Goal: Task Accomplishment & Management: Manage account settings

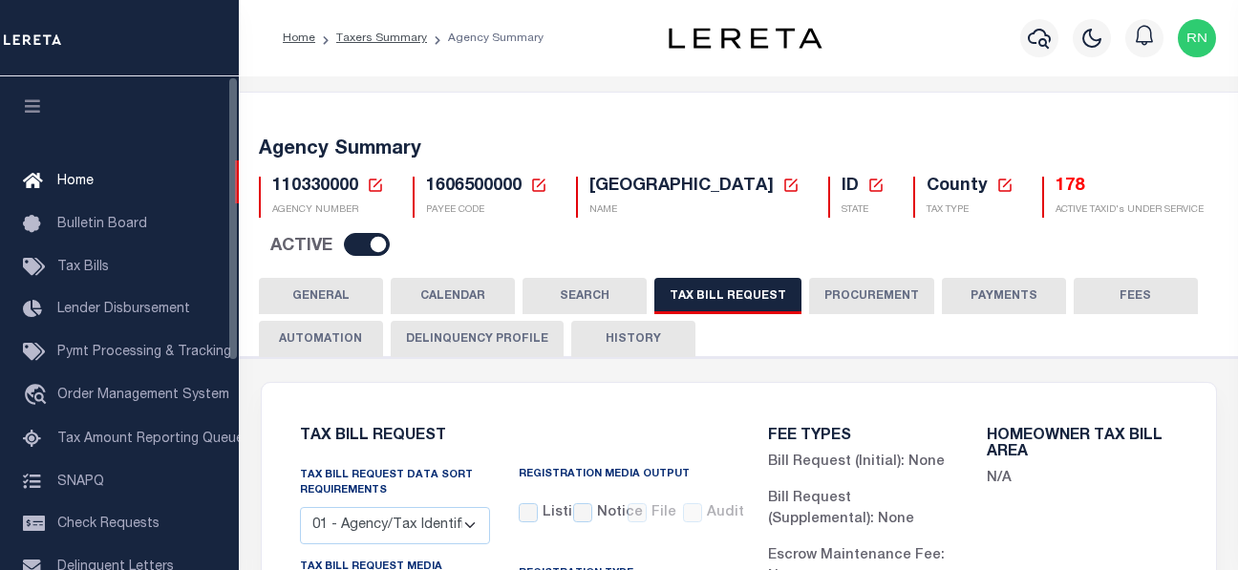
select select "16"
select select "true"
select select "14"
select select
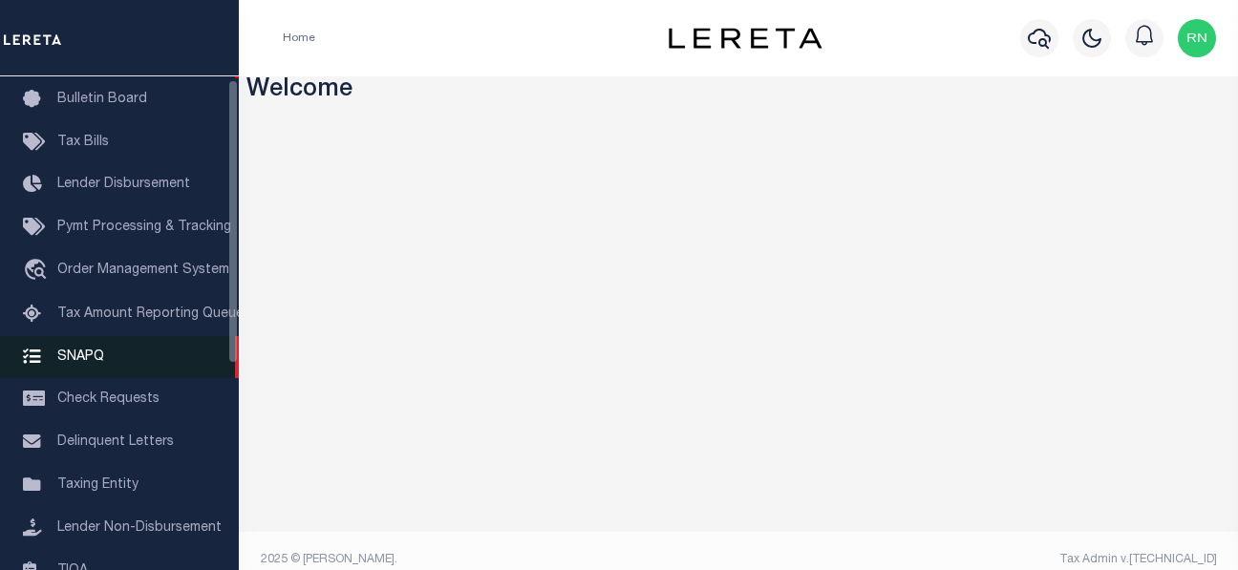
scroll to position [191, 0]
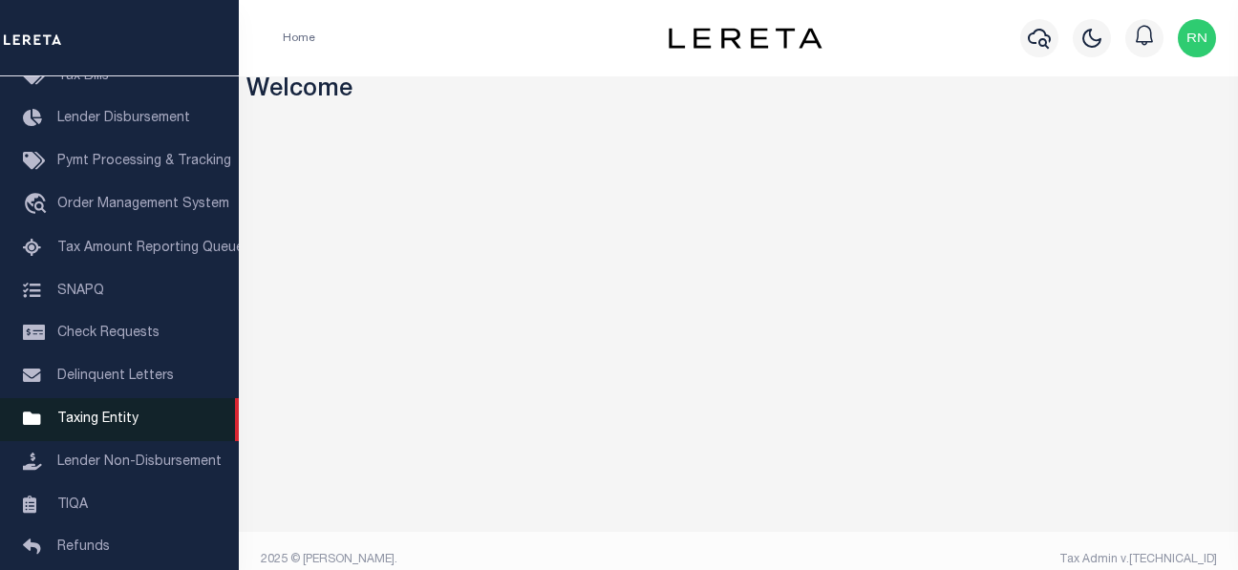
click at [97, 426] on span "Taxing Entity" at bounding box center [97, 419] width 81 height 13
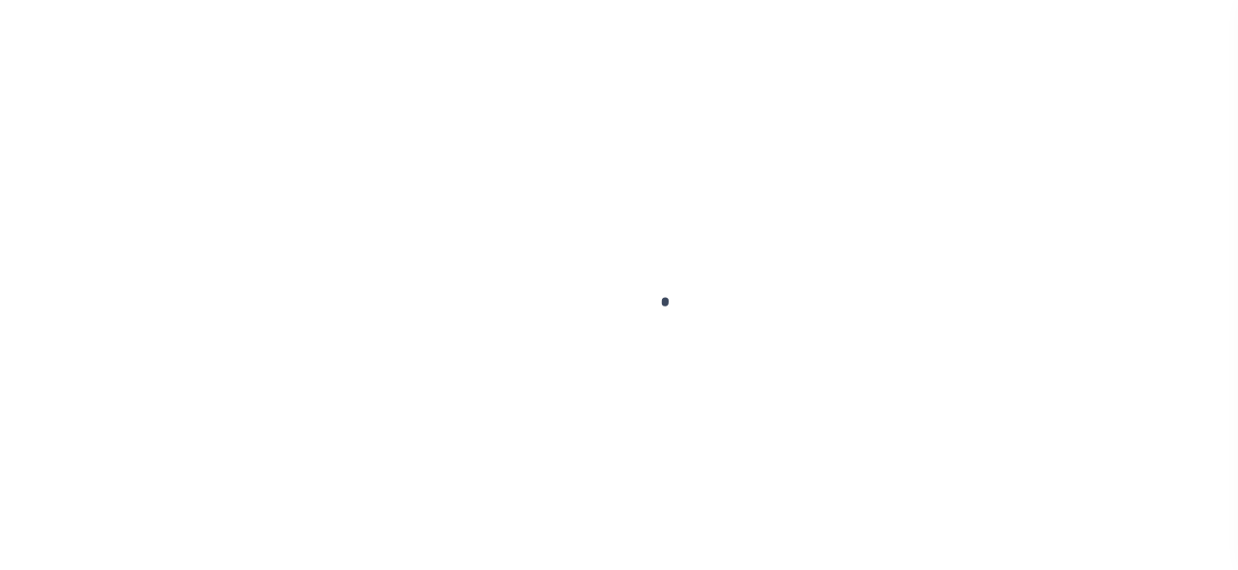
scroll to position [360, 0]
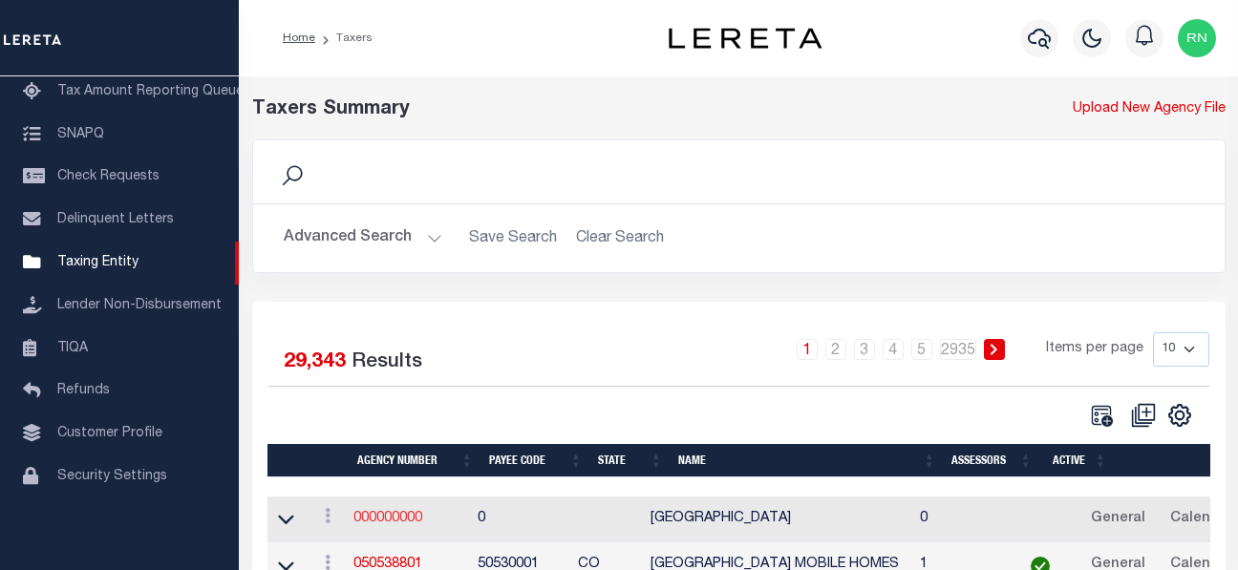
click at [381, 516] on link "000000000" at bounding box center [387, 518] width 69 height 13
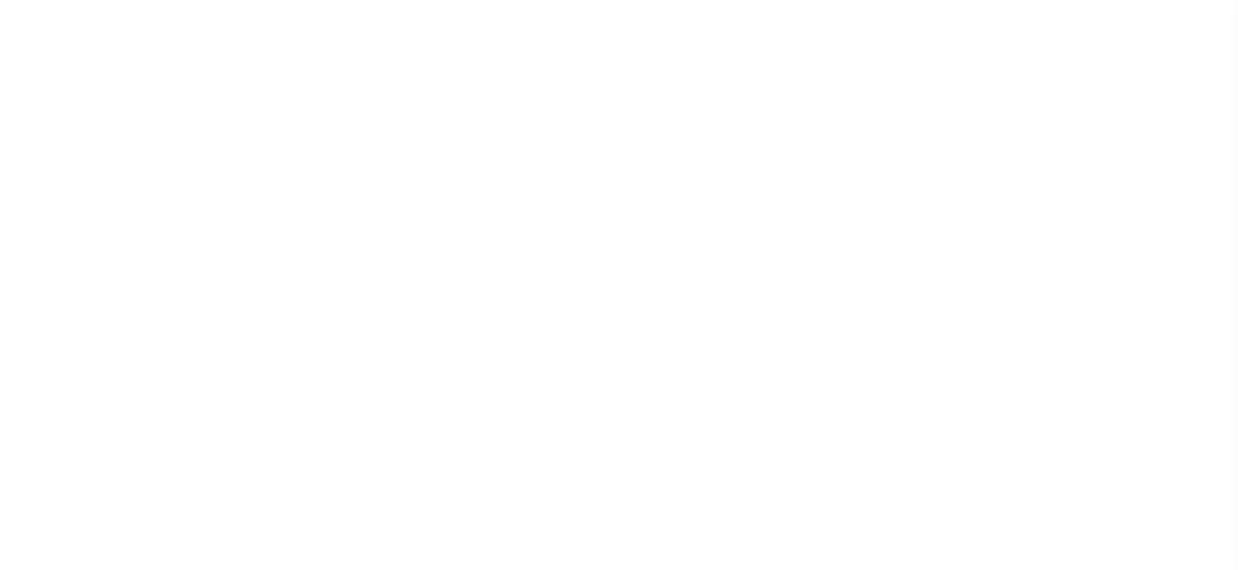
select select
checkbox input "false"
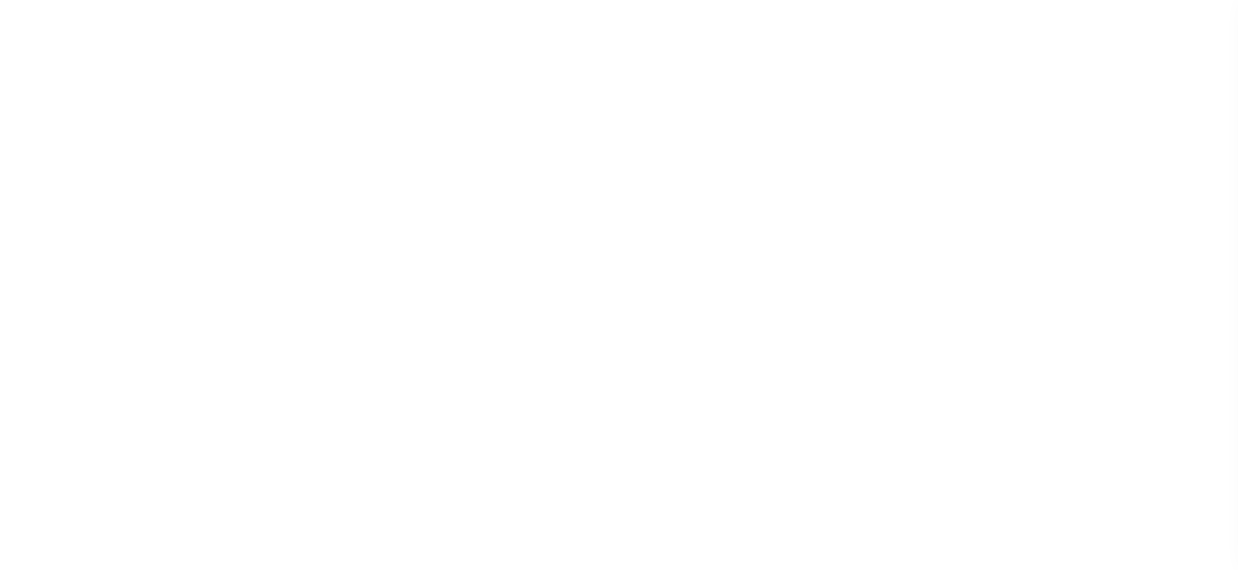
checkbox input "false"
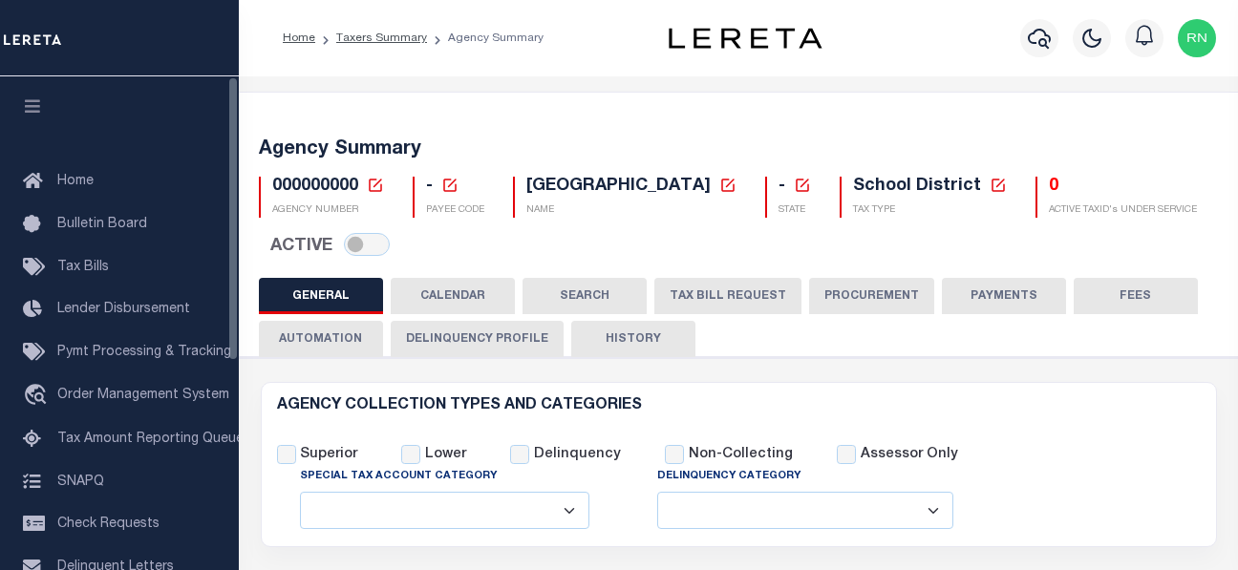
click at [382, 181] on icon at bounding box center [375, 185] width 17 height 17
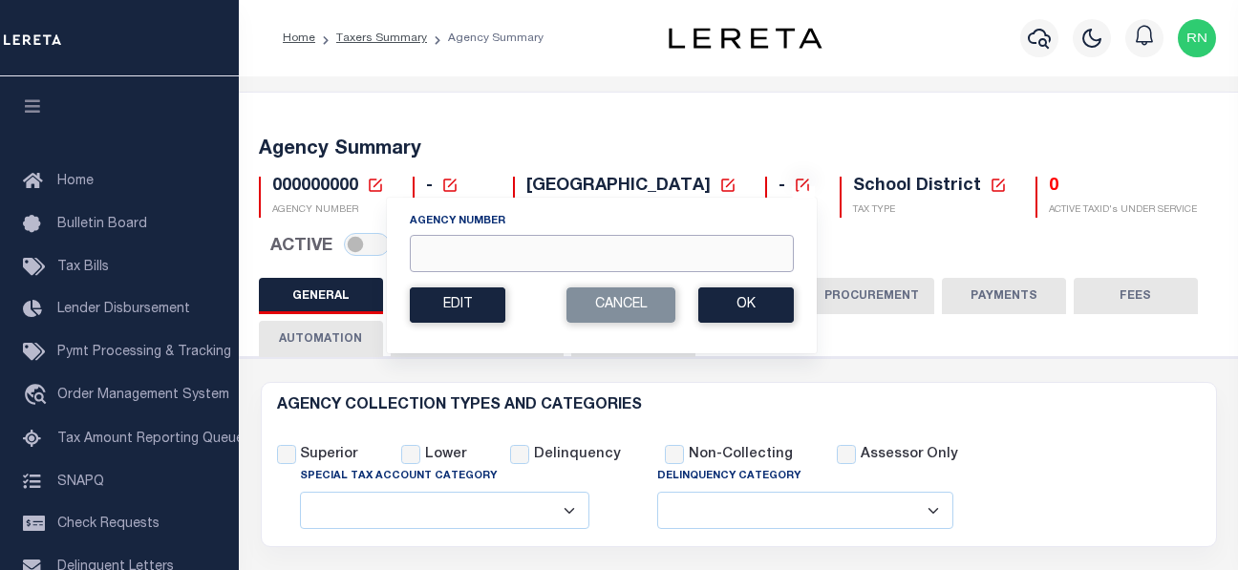
click at [454, 241] on input "Agency Number" at bounding box center [602, 253] width 384 height 37
click at [557, 267] on input "Agency Number" at bounding box center [602, 253] width 384 height 37
click at [448, 237] on input "Agency Number" at bounding box center [602, 253] width 384 height 37
type input "110330000"
click at [720, 304] on button "Ok" at bounding box center [746, 304] width 96 height 35
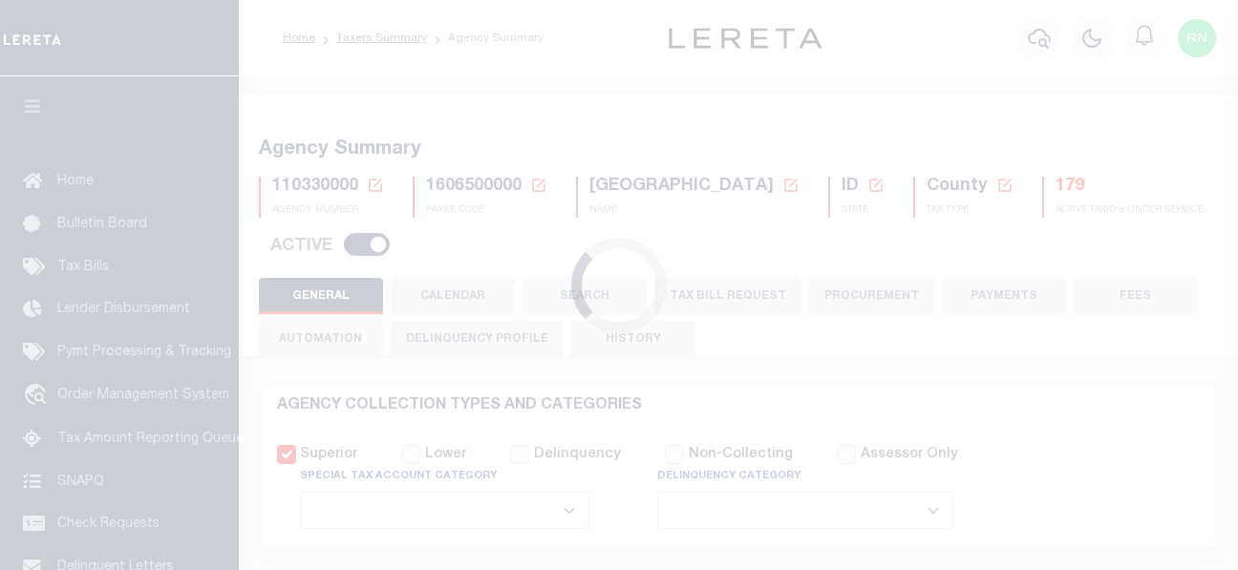
select select
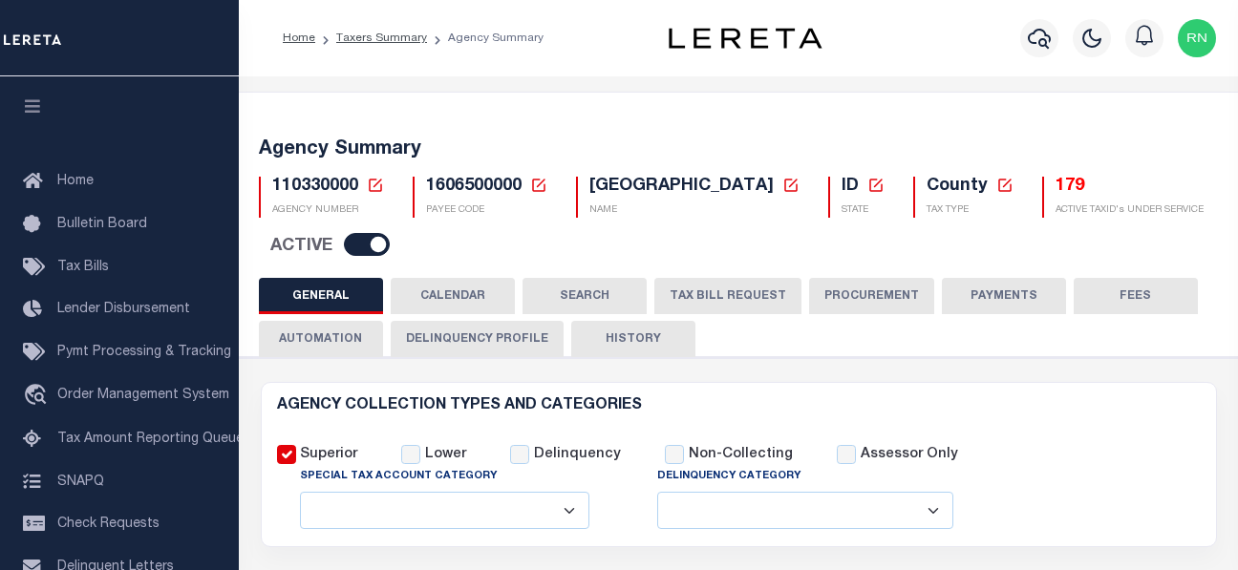
click at [667, 297] on button "TAX BILL REQUEST" at bounding box center [727, 296] width 147 height 36
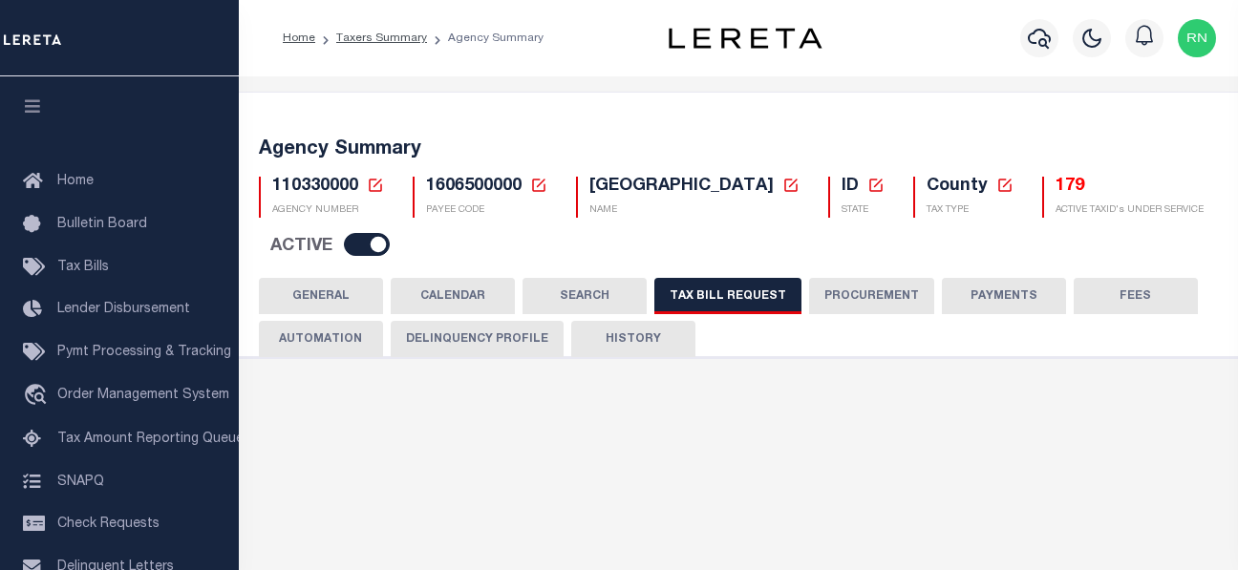
checkbox input "false"
select select "16"
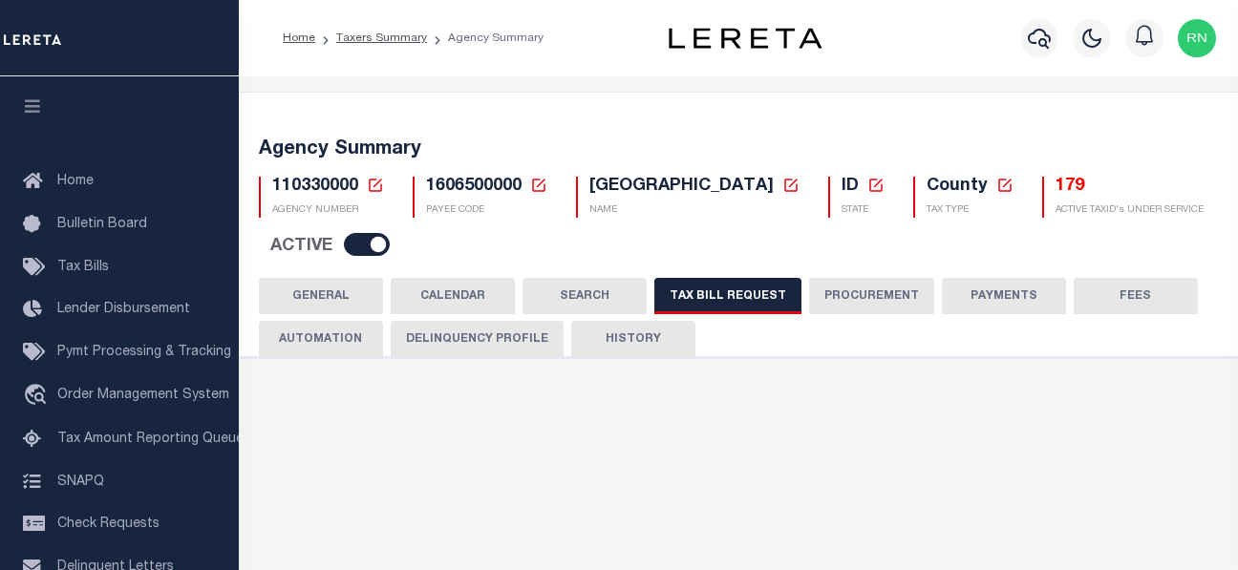
select select "true"
select select "14"
select select
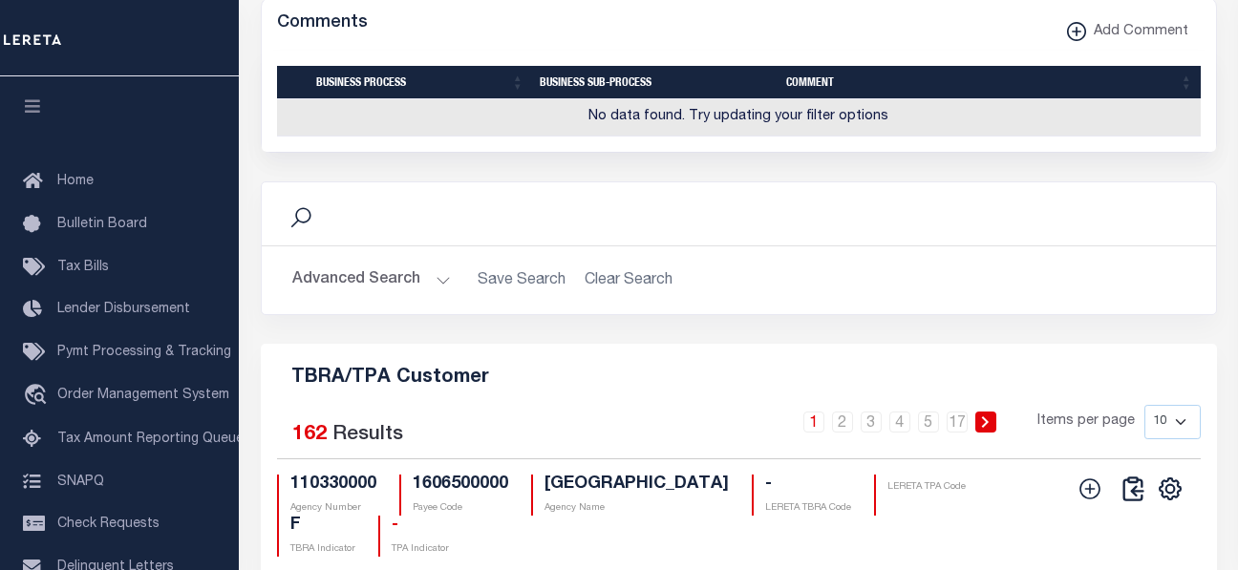
scroll to position [2456, 0]
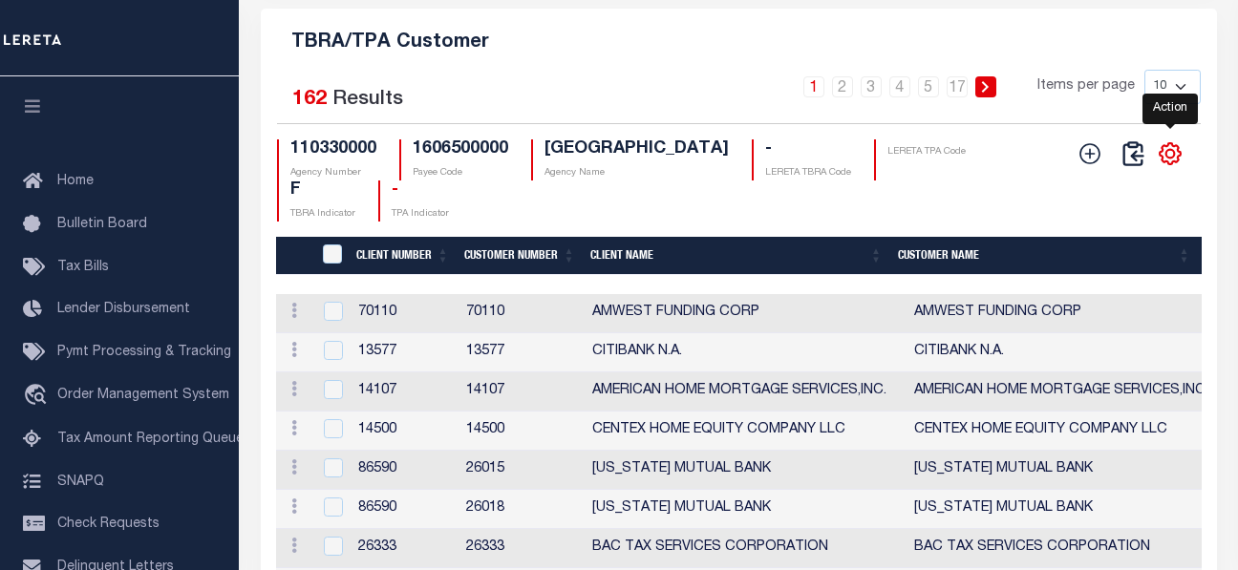
click at [1167, 164] on icon "" at bounding box center [1170, 153] width 21 height 21
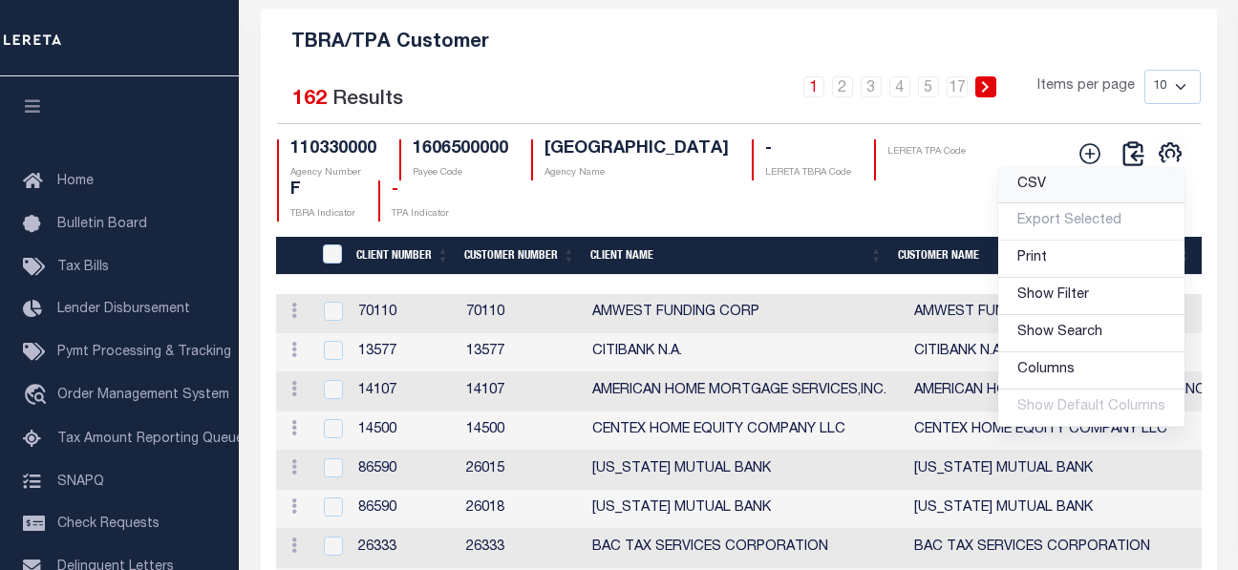
click at [1045, 204] on link "CSV" at bounding box center [1091, 185] width 186 height 37
